Goal: Find specific page/section: Find specific page/section

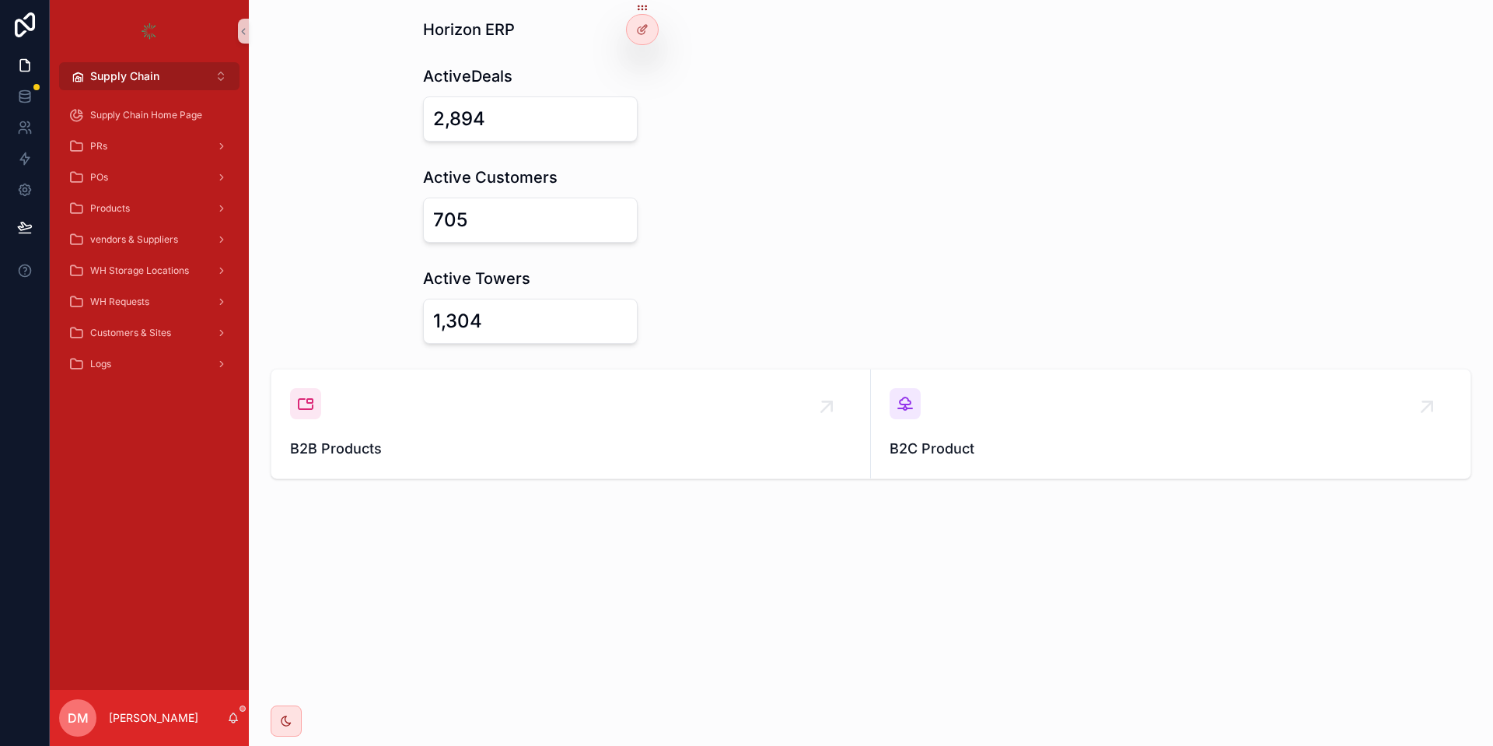
click at [111, 73] on span "Supply Chain" at bounding box center [124, 76] width 69 height 16
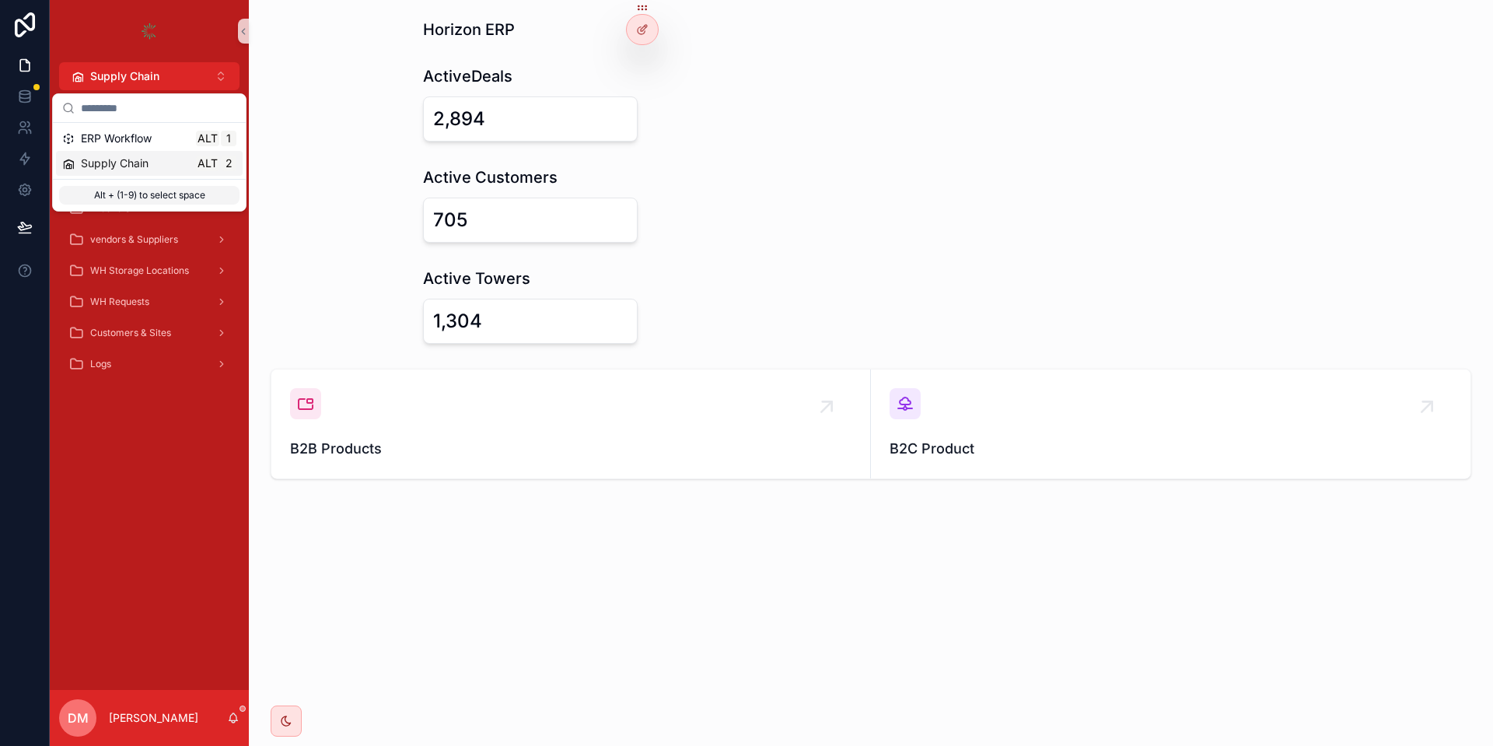
click at [186, 163] on div "Supply Chain Alt 2" at bounding box center [149, 164] width 174 height 16
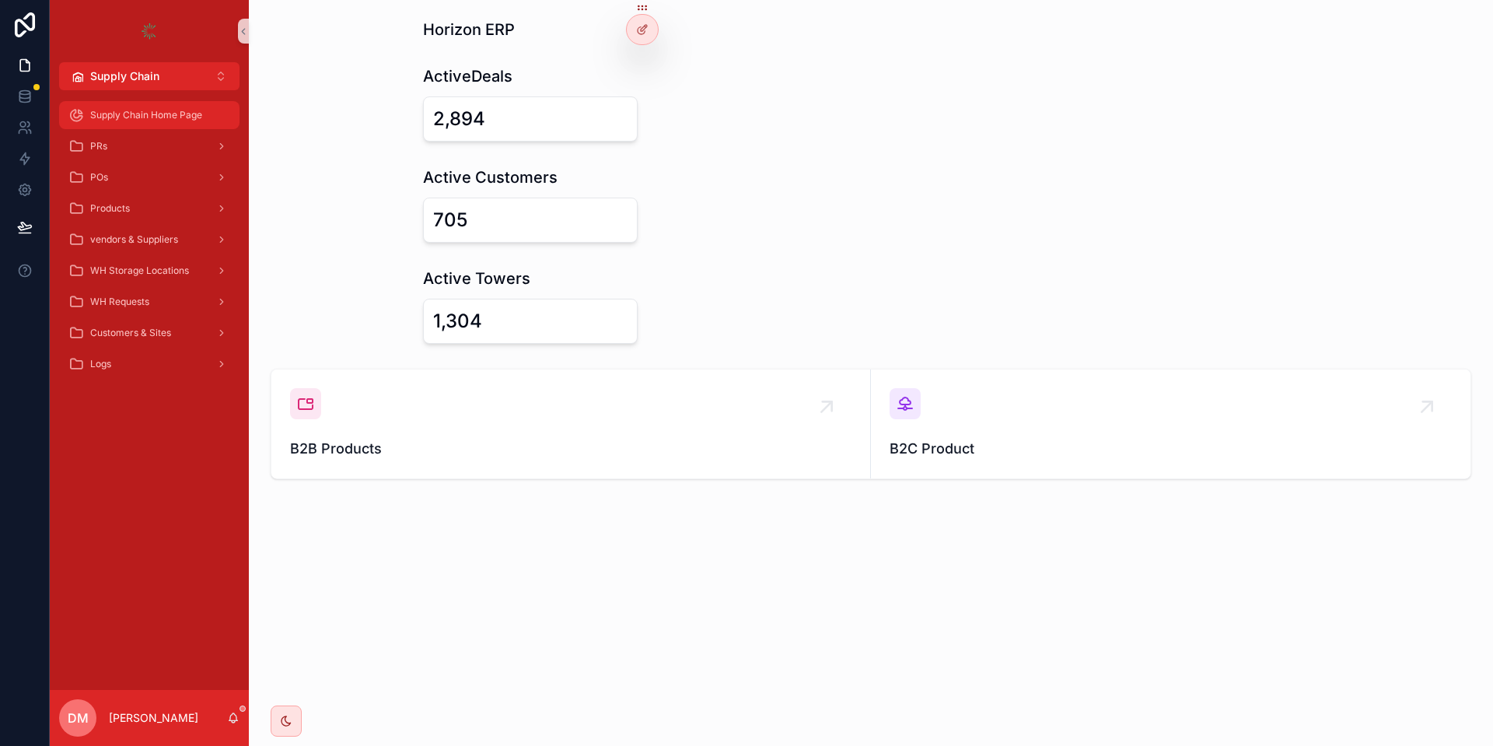
click at [125, 104] on div "Supply Chain Home Page" at bounding box center [149, 115] width 162 height 25
